Goal: Task Accomplishment & Management: Complete application form

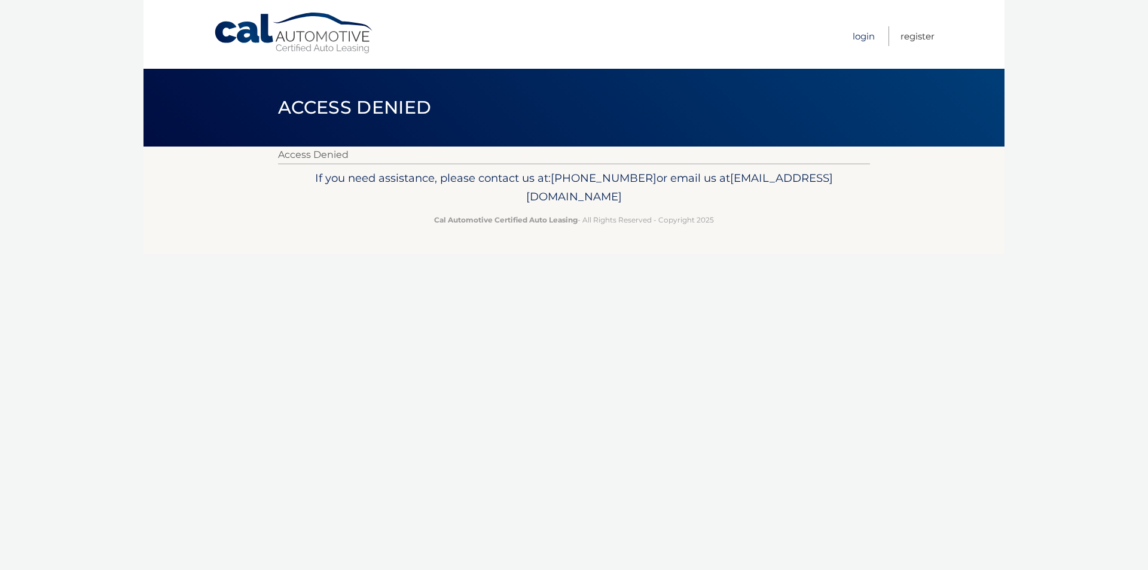
click at [860, 31] on link "Login" at bounding box center [863, 36] width 22 height 20
click at [412, 133] on header "Access Denied" at bounding box center [574, 108] width 592 height 78
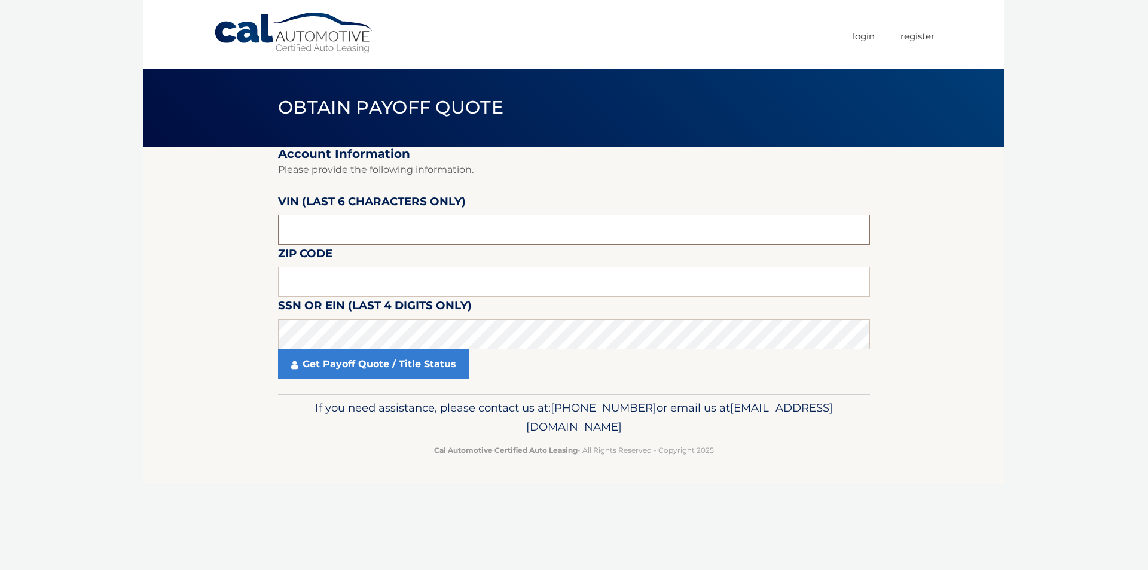
click at [477, 219] on input "text" at bounding box center [574, 230] width 592 height 30
click at [481, 278] on input "text" at bounding box center [574, 282] width 592 height 30
type input "11520"
click at [354, 219] on input "text" at bounding box center [574, 230] width 592 height 30
type input "209356"
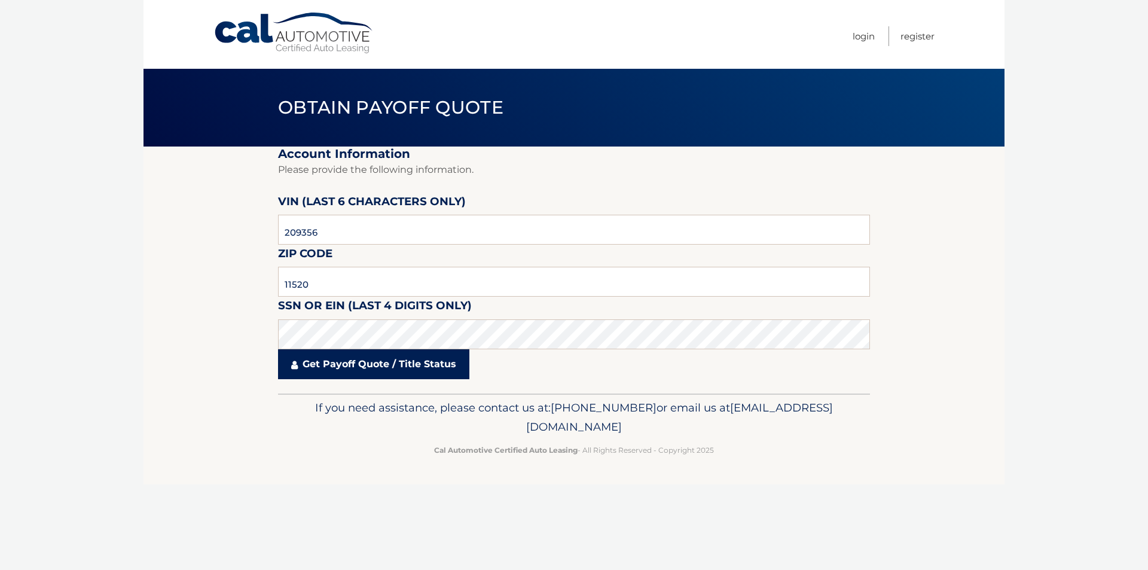
click at [366, 364] on link "Get Payoff Quote / Title Status" at bounding box center [373, 364] width 191 height 30
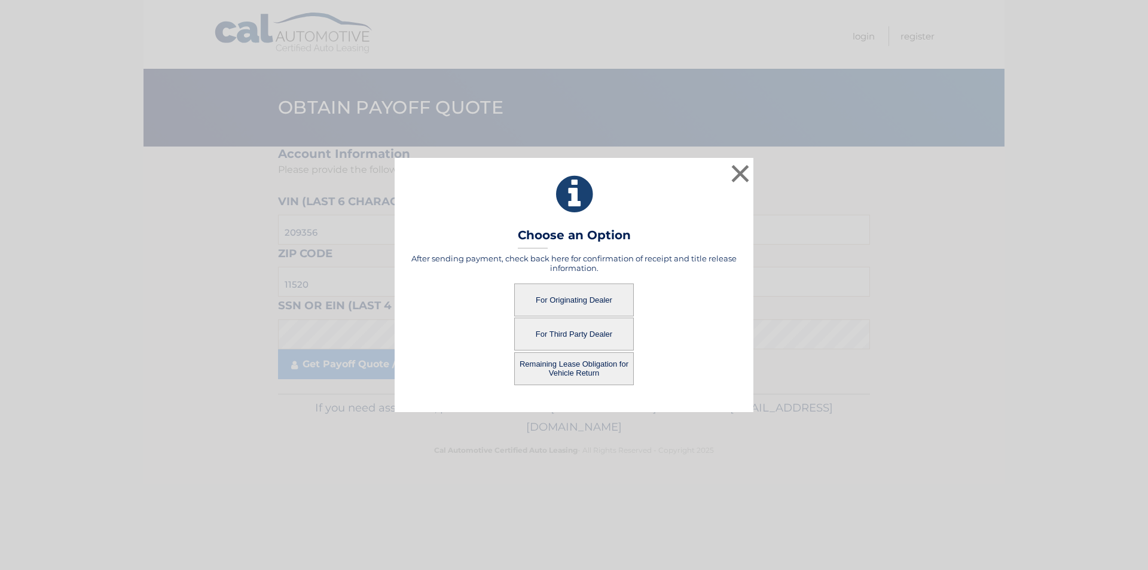
click at [615, 339] on button "For Third Party Dealer" at bounding box center [574, 333] width 120 height 33
click at [548, 333] on button "For Third Party Dealer" at bounding box center [574, 333] width 120 height 33
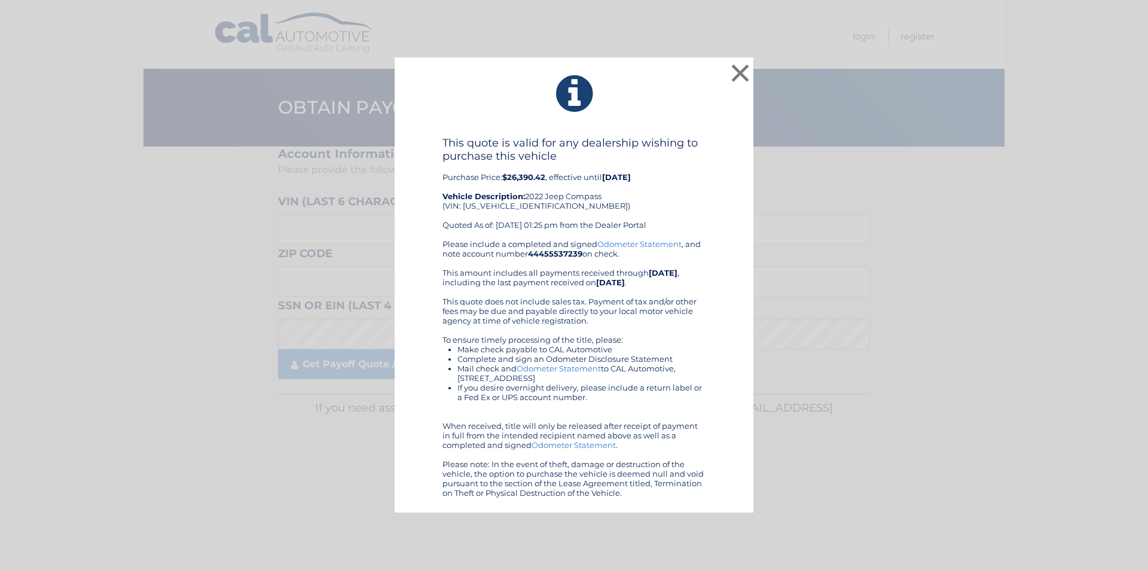
drag, startPoint x: 483, startPoint y: 133, endPoint x: 702, endPoint y: 506, distance: 432.5
click at [711, 509] on div "× This quote is valid for any dealership wishing to purchase this vehicle Purch…" at bounding box center [574, 285] width 359 height 456
